Goal: Task Accomplishment & Management: Manage account settings

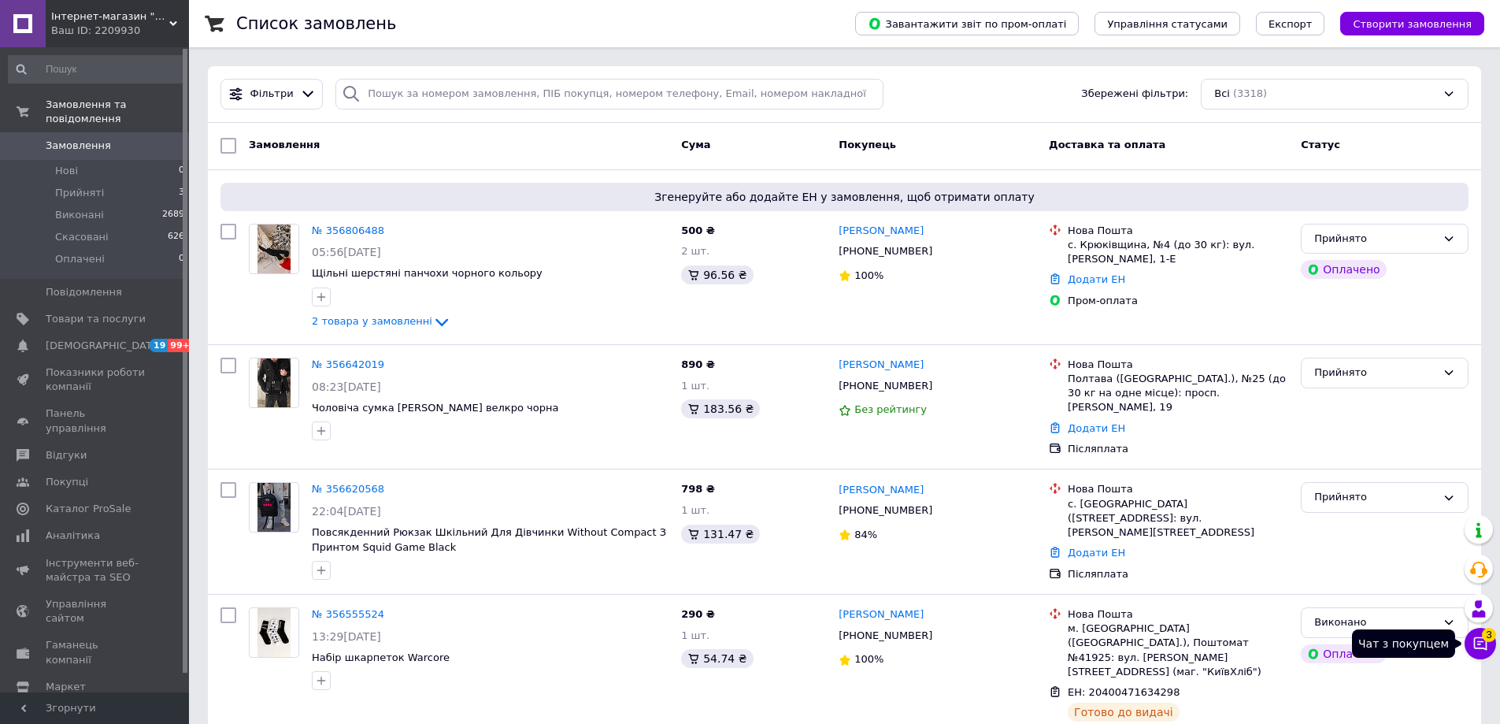
click at [1476, 636] on icon at bounding box center [1481, 644] width 16 height 16
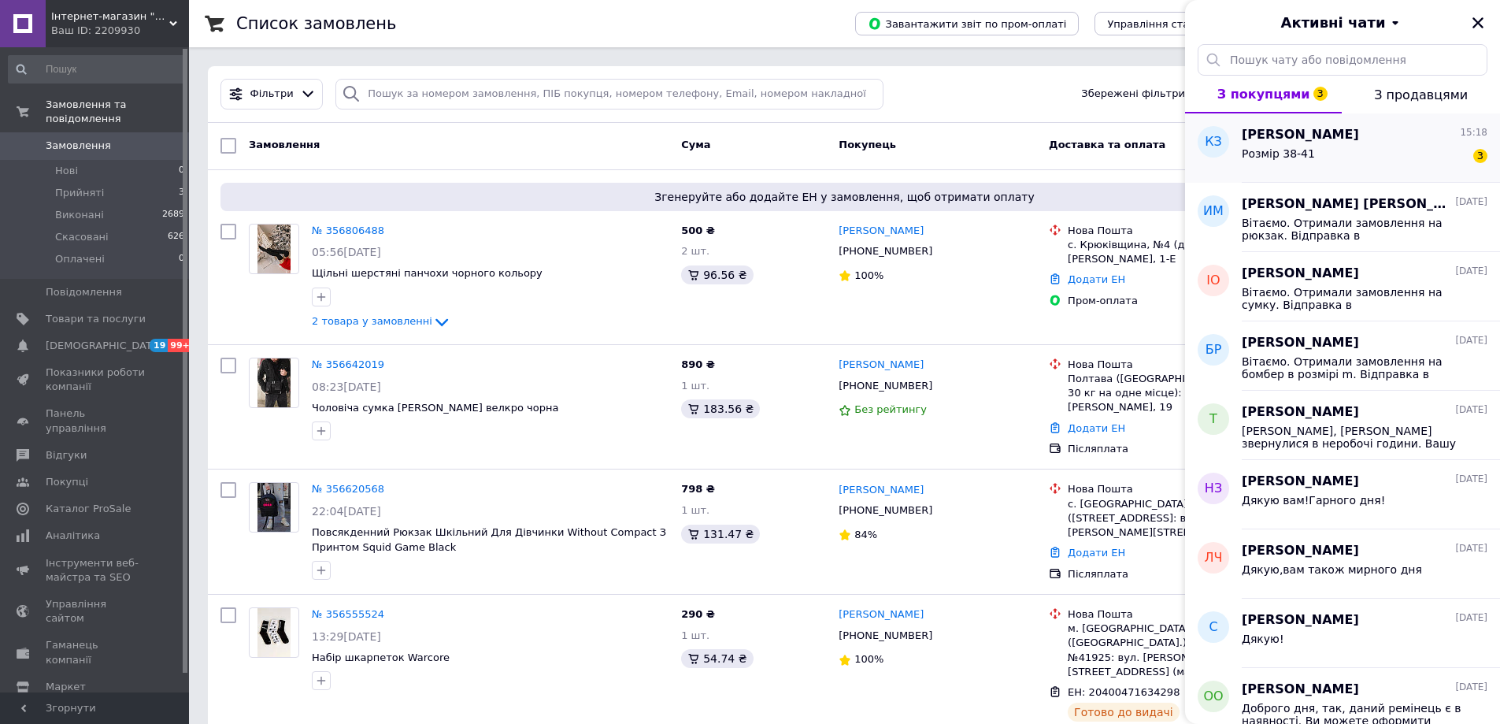
click at [1328, 146] on div "Розмір 38-41 3" at bounding box center [1365, 156] width 246 height 25
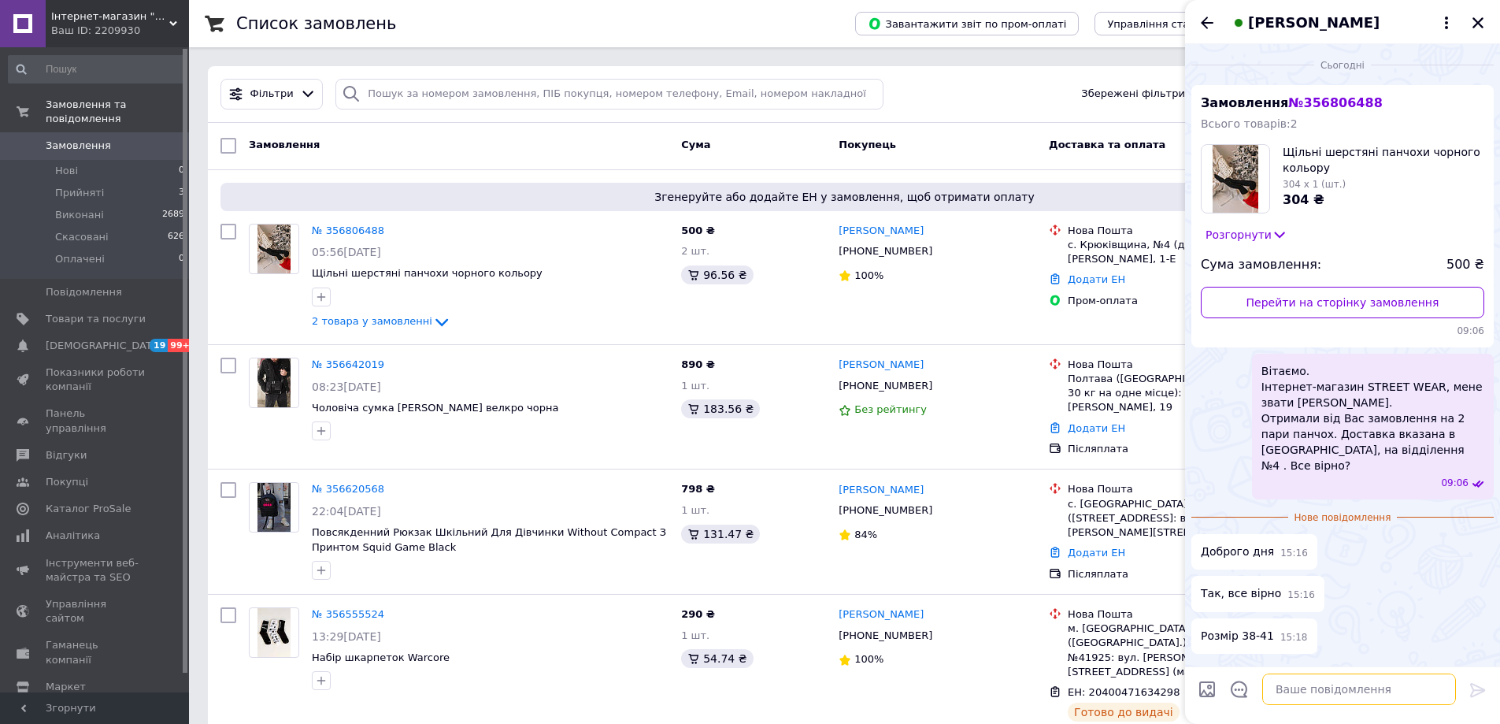
click at [1318, 694] on textarea at bounding box center [1359, 689] width 194 height 32
paste textarea "Відправка протягом 2 днів! Дякуємо за замовлення! Мирного дня!("
type textarea "Відправка протягом 2 днів! Дякуємо за замовлення! Мирного дня!("
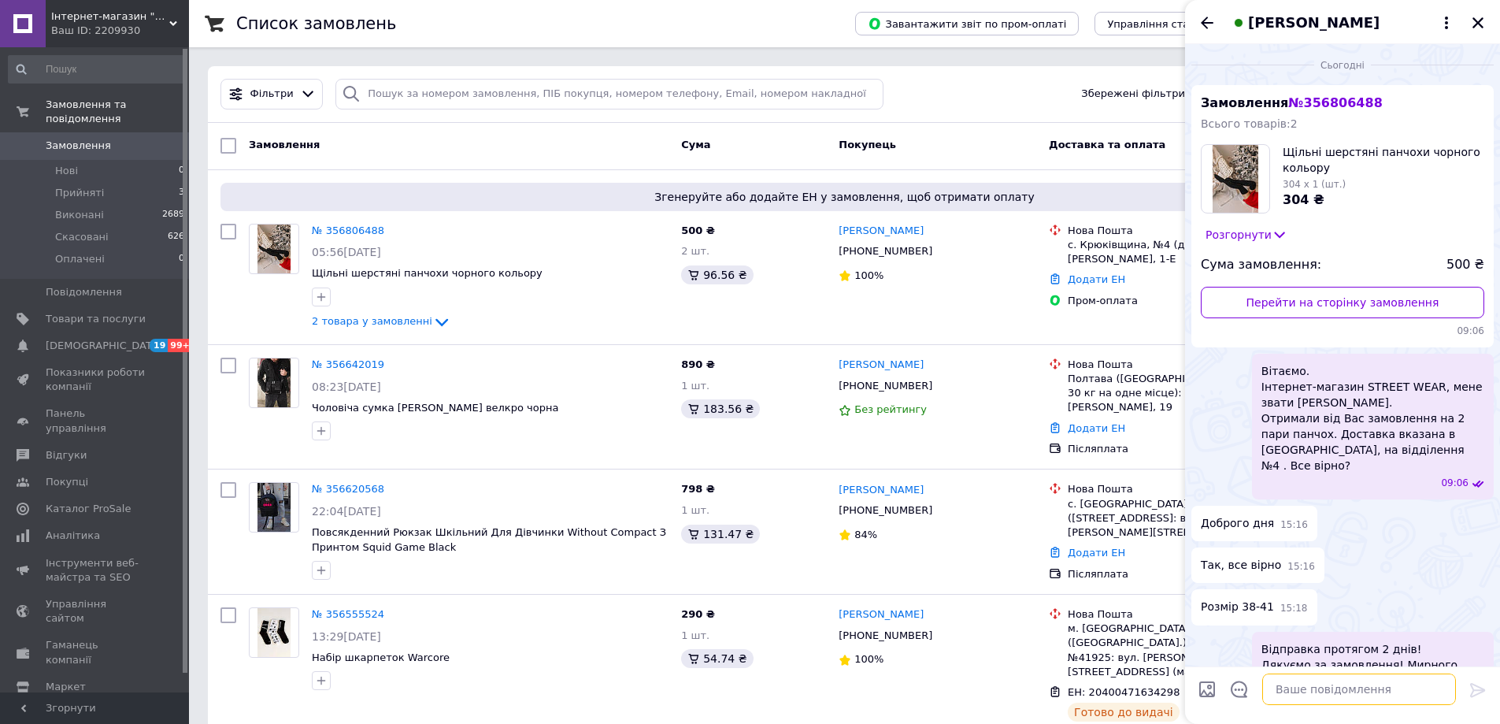
scroll to position [23, 0]
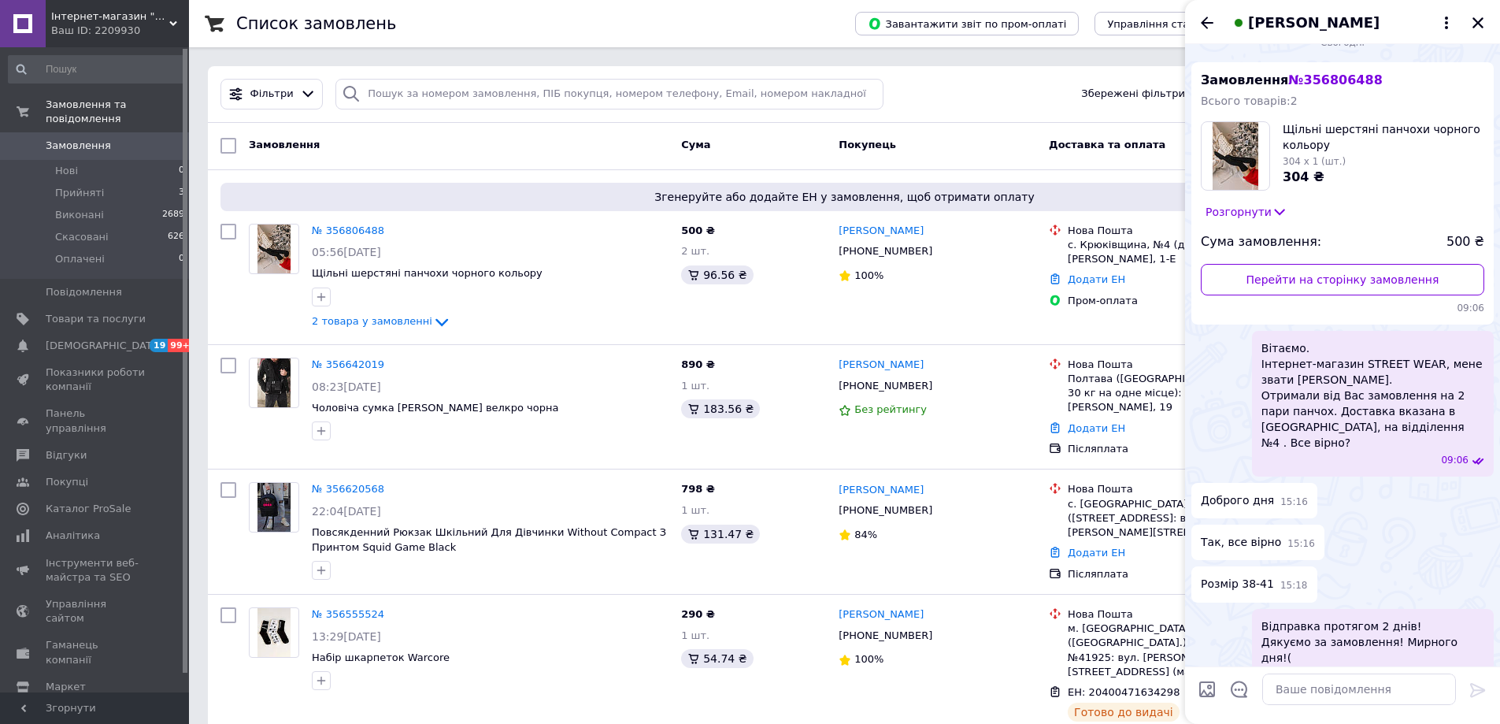
click at [1194, 20] on div "[PERSON_NAME]" at bounding box center [1342, 22] width 315 height 44
click at [1209, 19] on icon "Назад" at bounding box center [1207, 22] width 19 height 19
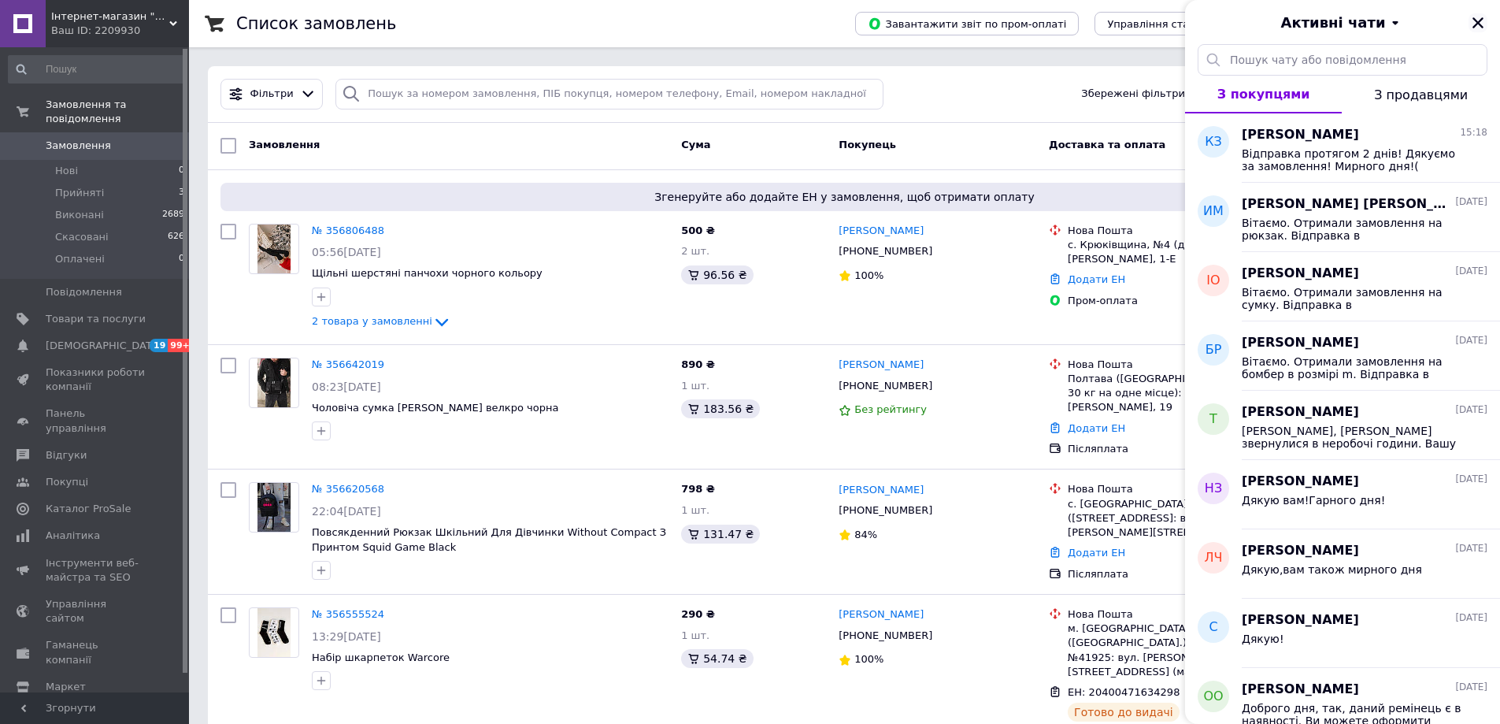
click at [1477, 26] on icon "Закрити" at bounding box center [1478, 23] width 14 height 14
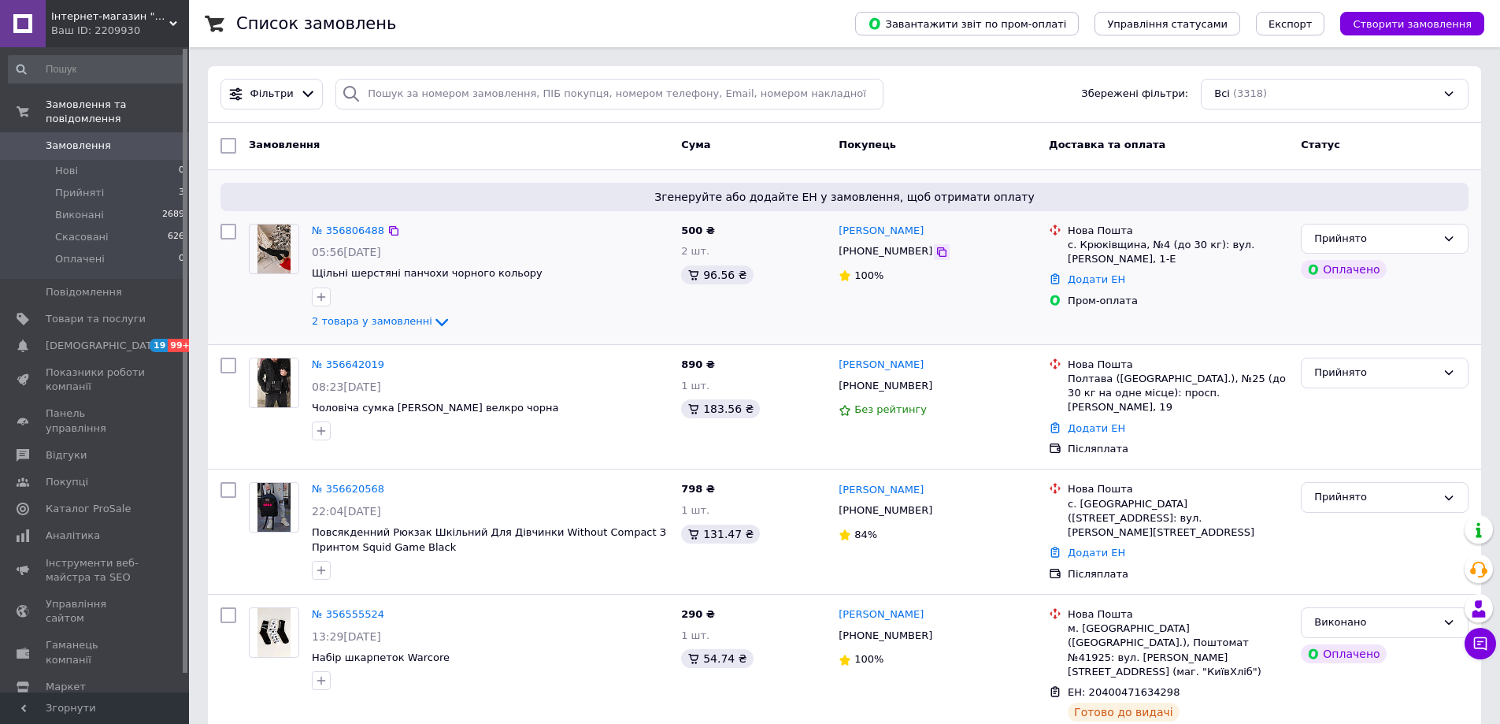
click at [936, 254] on icon at bounding box center [942, 252] width 13 height 13
click at [1100, 282] on link "Додати ЕН" at bounding box center [1096, 279] width 57 height 12
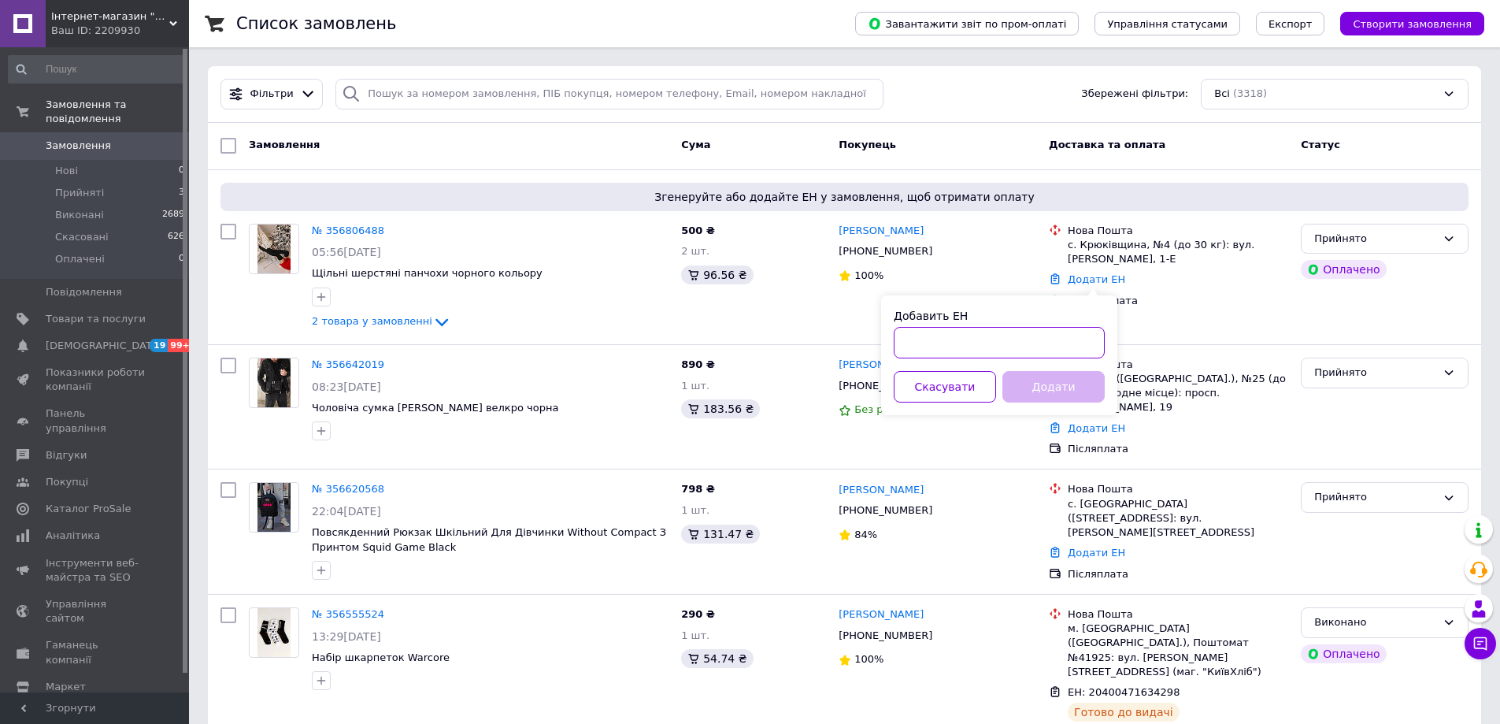
click at [958, 339] on input "Добавить ЕН" at bounding box center [999, 343] width 211 height 32
paste input "20400471898342"
type input "20400471898342"
click at [1074, 391] on button "Додати" at bounding box center [1054, 387] width 102 height 32
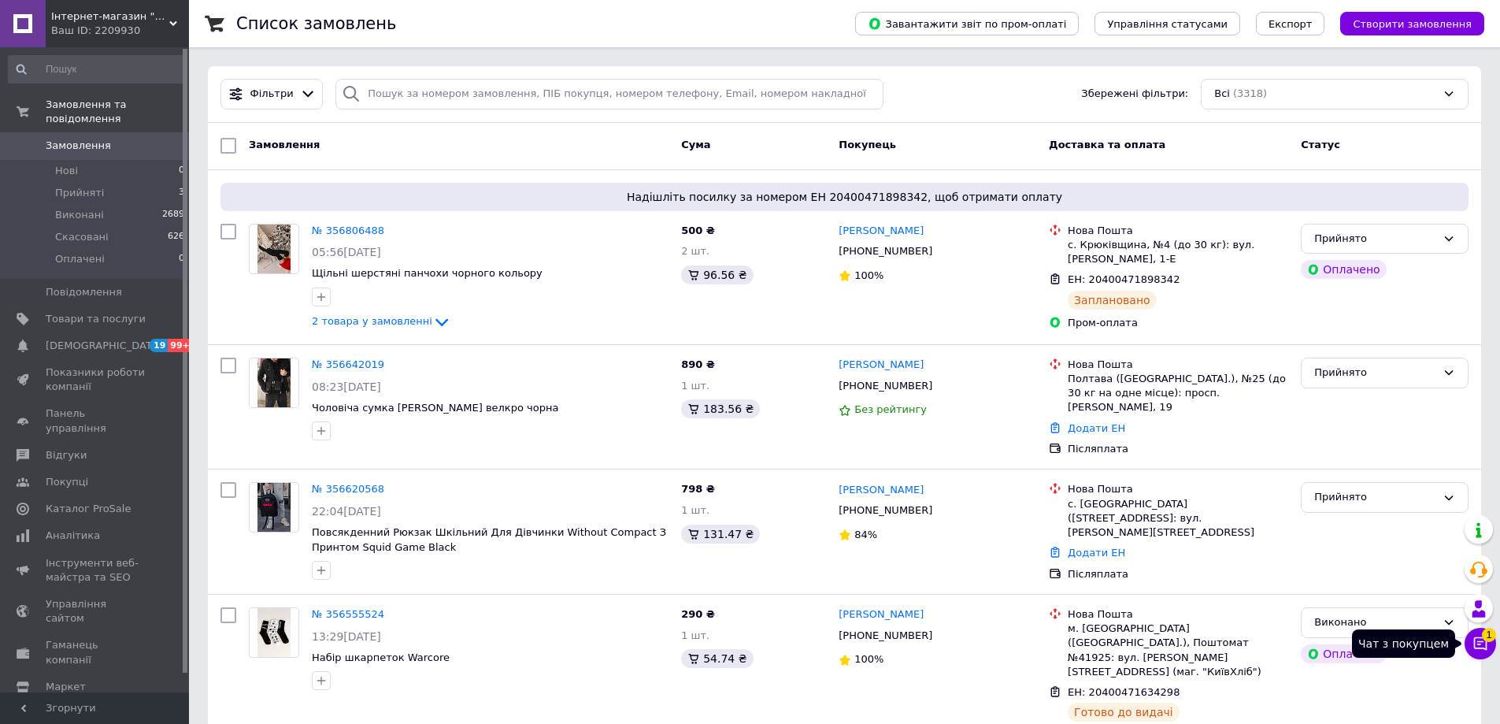
click at [1481, 634] on button "Чат з покупцем 1" at bounding box center [1481, 644] width 32 height 32
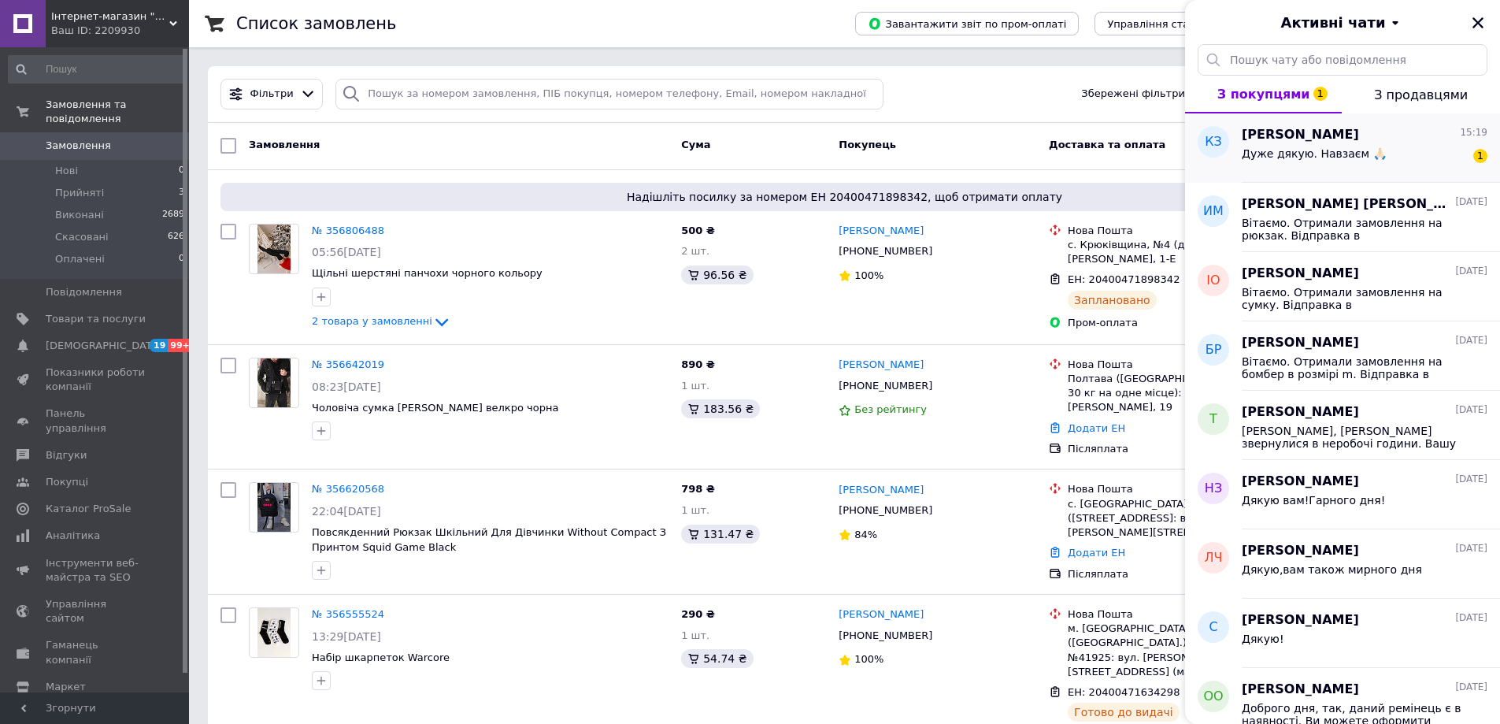
click at [1297, 162] on div "Дуже дякую. Навзаєм 🙏🏻" at bounding box center [1314, 158] width 145 height 22
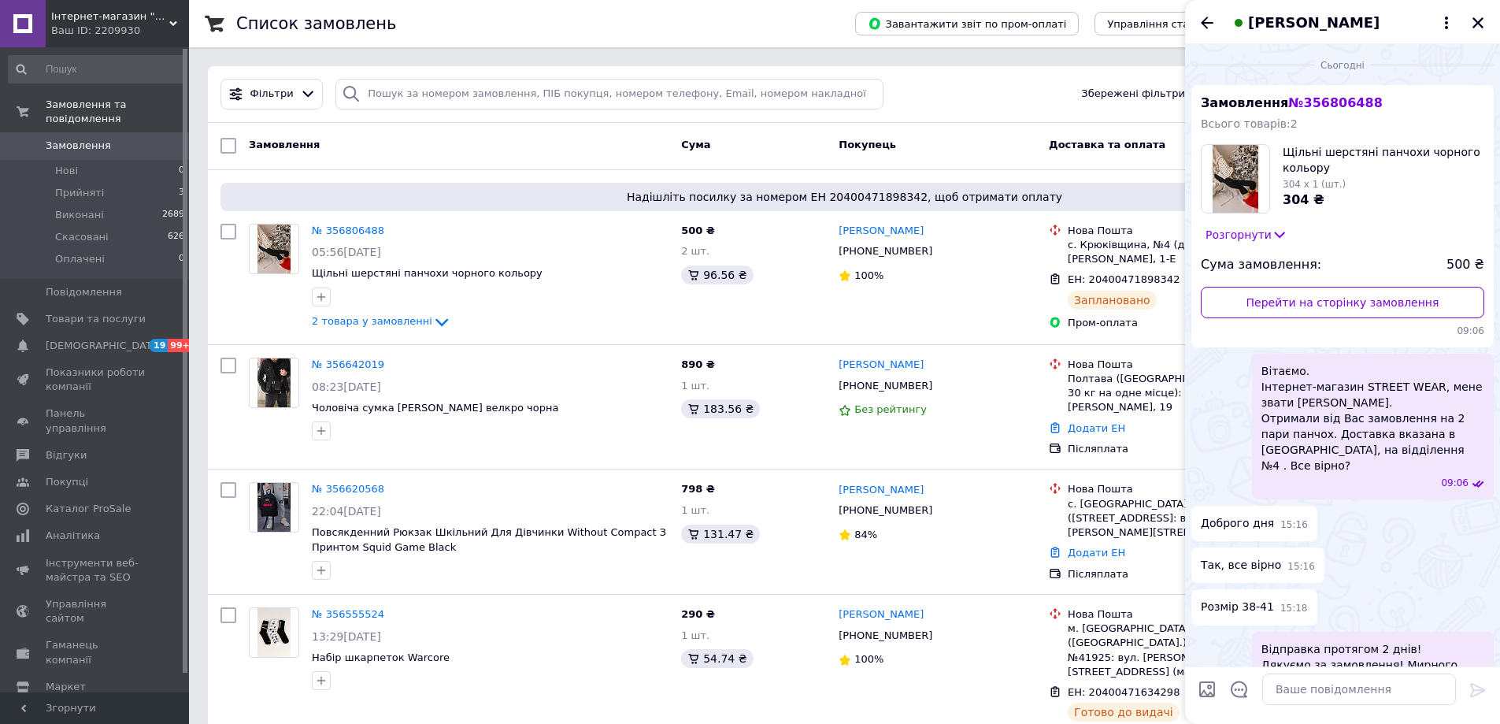
scroll to position [93, 0]
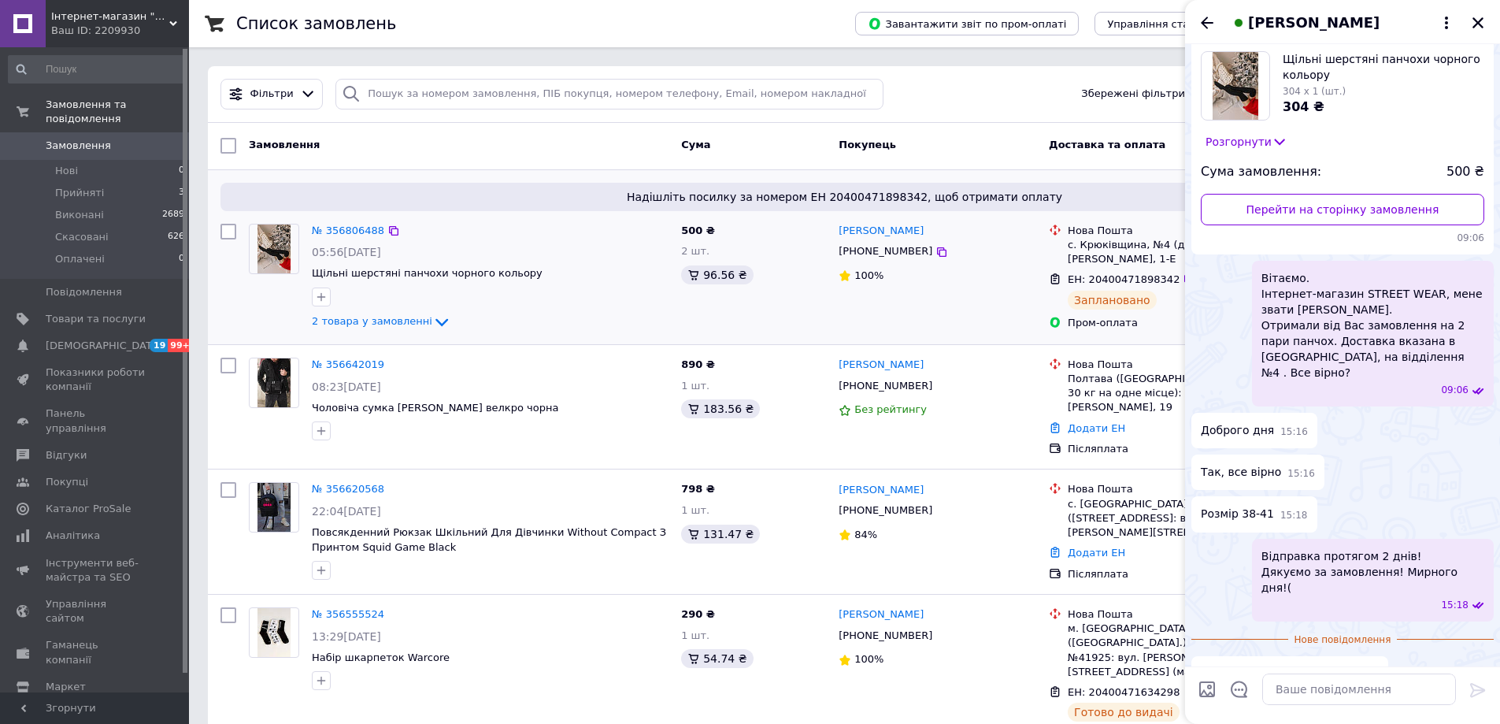
click at [957, 284] on div "100%" at bounding box center [938, 276] width 198 height 15
click at [1475, 17] on icon "Закрити" at bounding box center [1478, 23] width 14 height 14
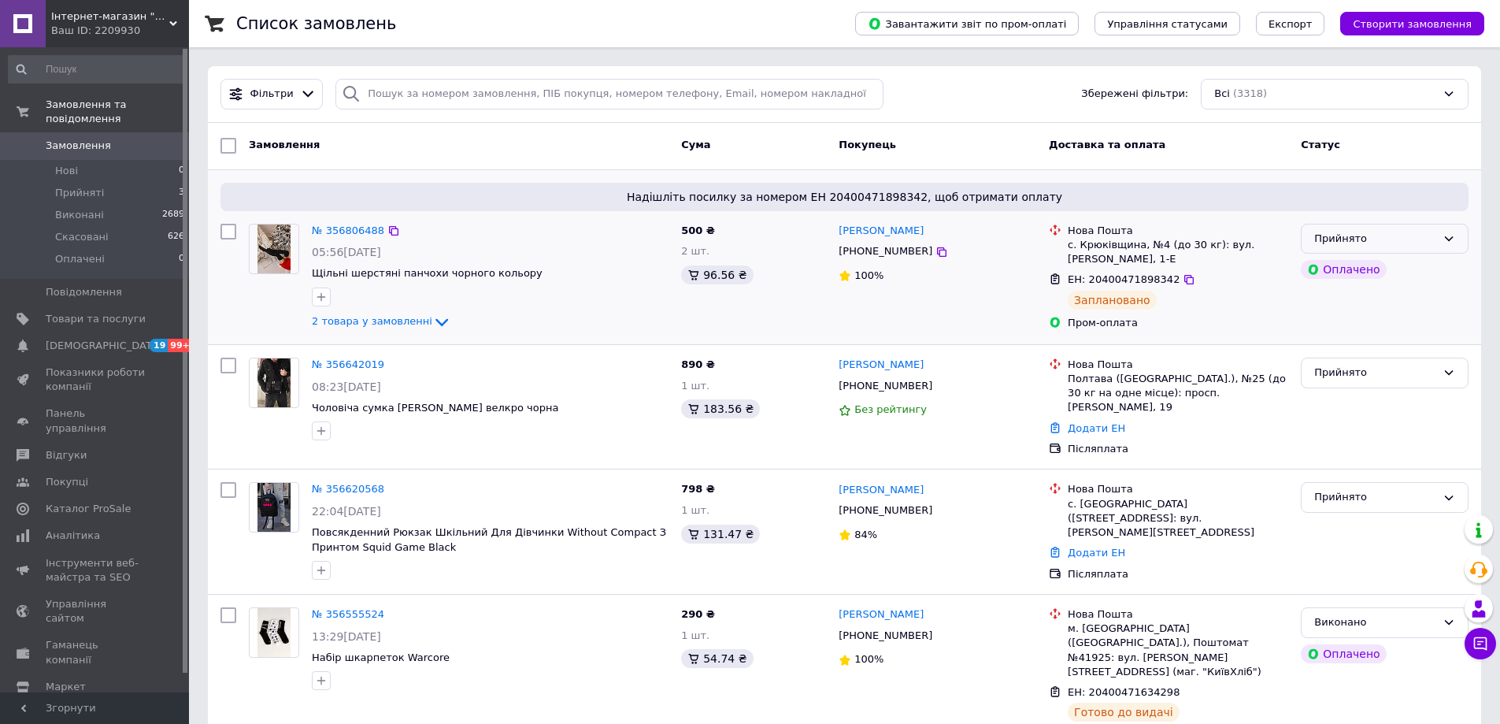
click at [1363, 245] on div "Прийнято" at bounding box center [1375, 239] width 122 height 17
click at [1337, 277] on li "Виконано" at bounding box center [1385, 271] width 166 height 29
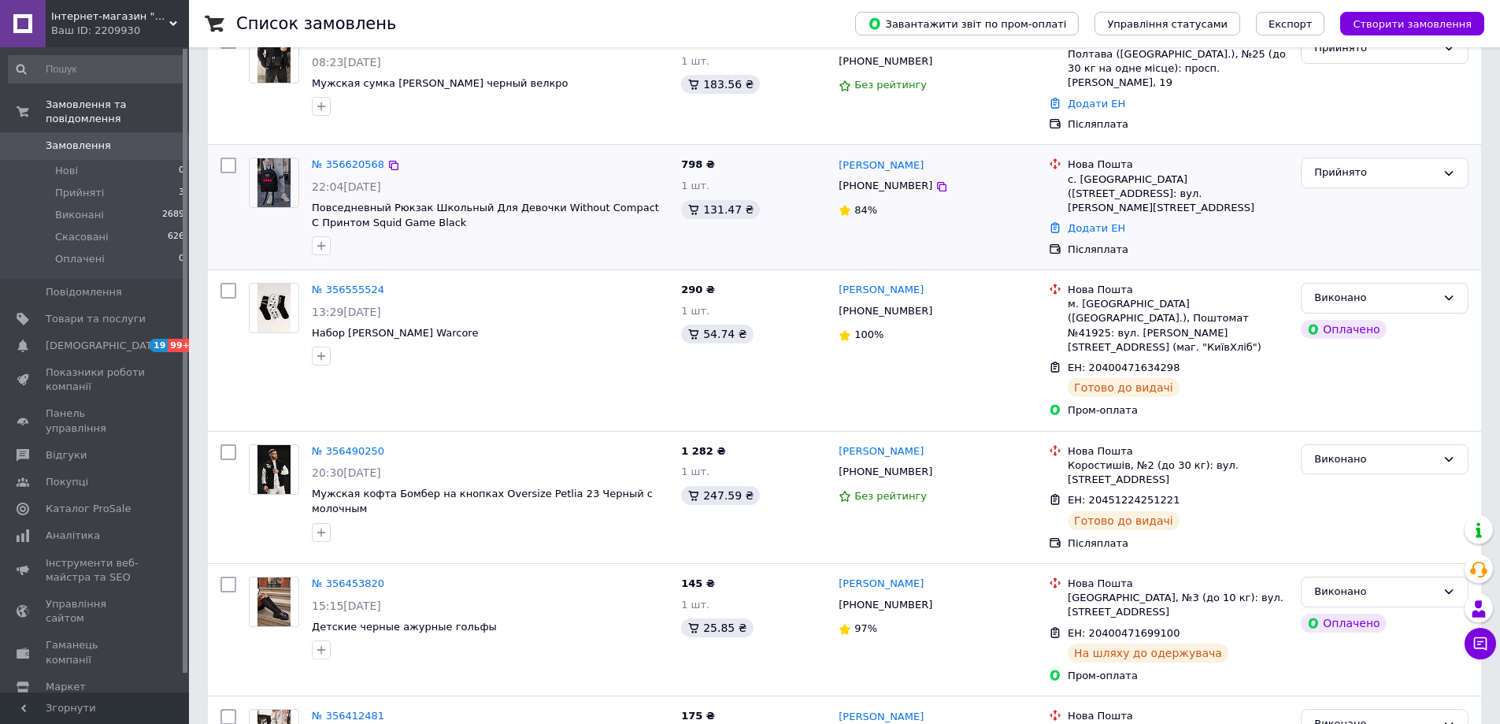
scroll to position [394, 0]
